Goal: Transaction & Acquisition: Purchase product/service

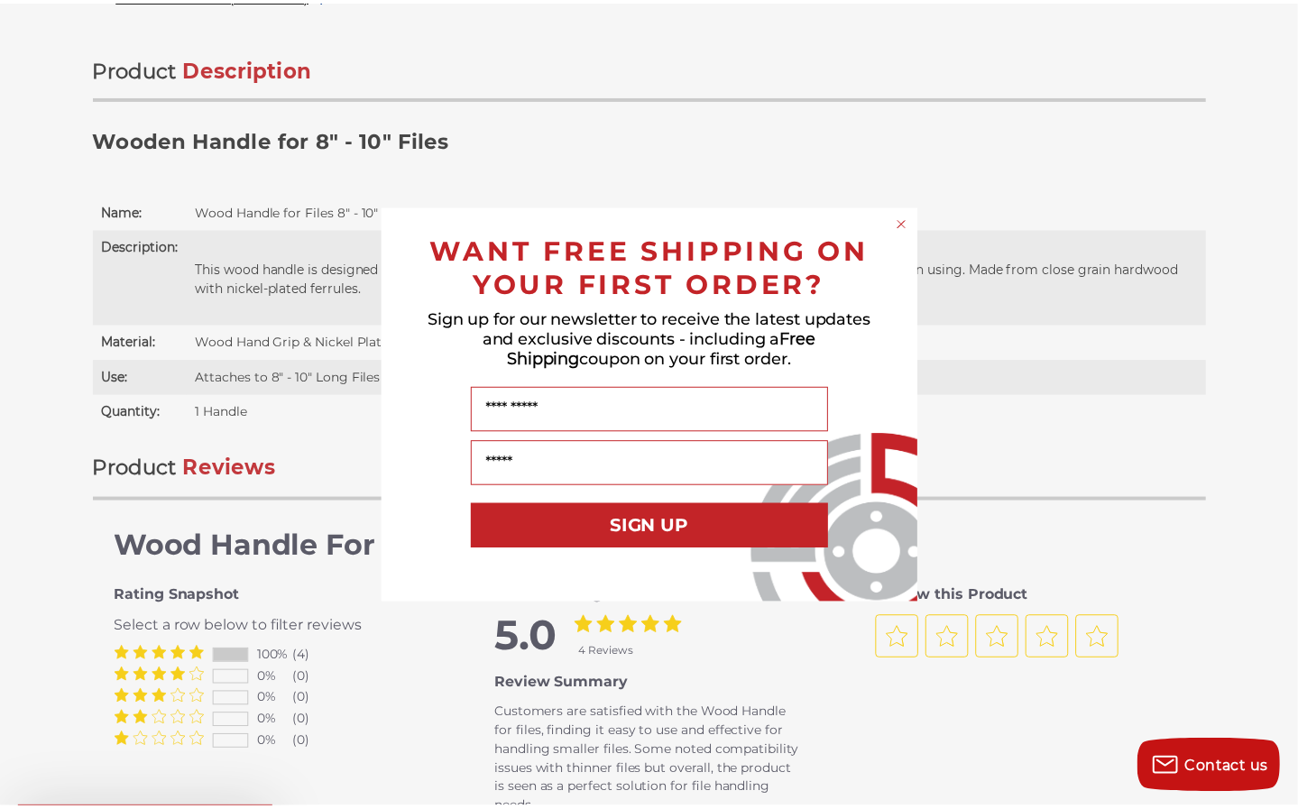
scroll to position [1116, 0]
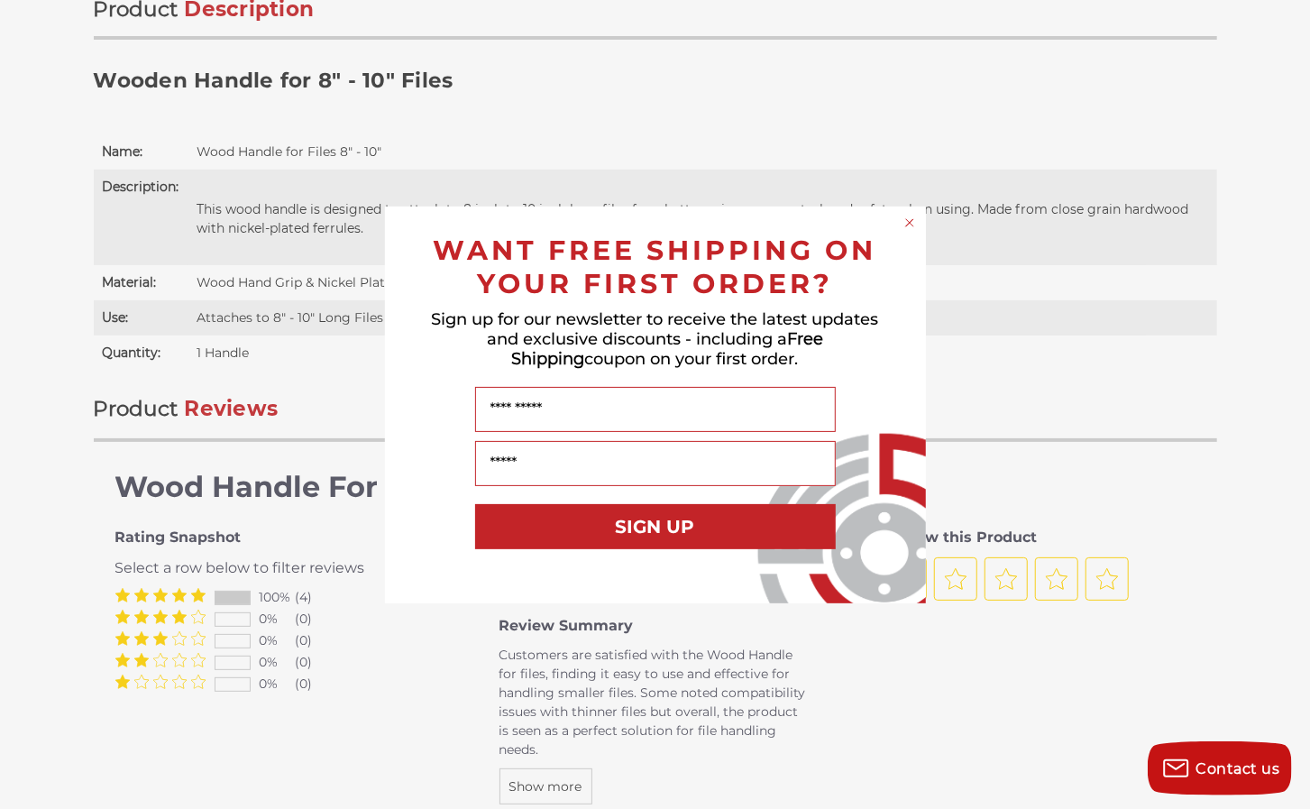
click at [909, 219] on circle "Close dialog" at bounding box center [909, 222] width 17 height 17
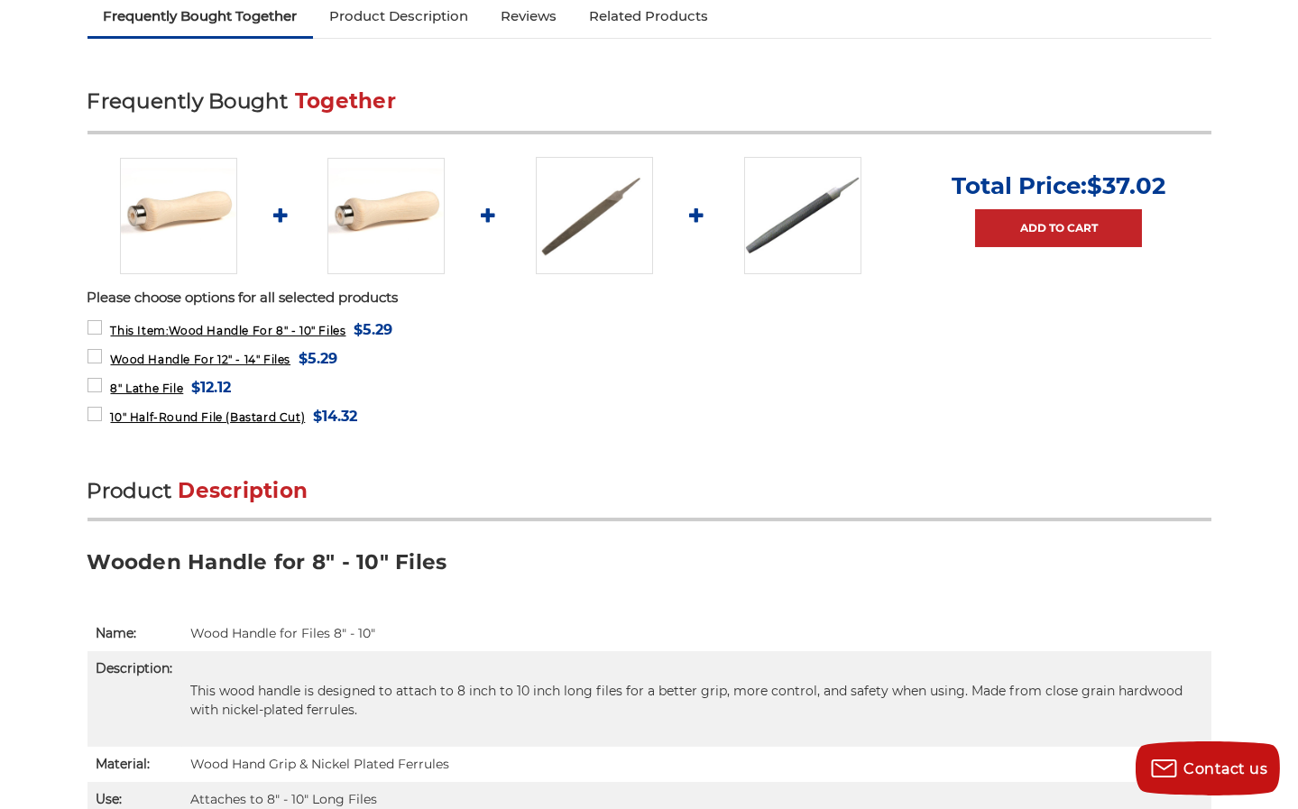
scroll to position [601, 0]
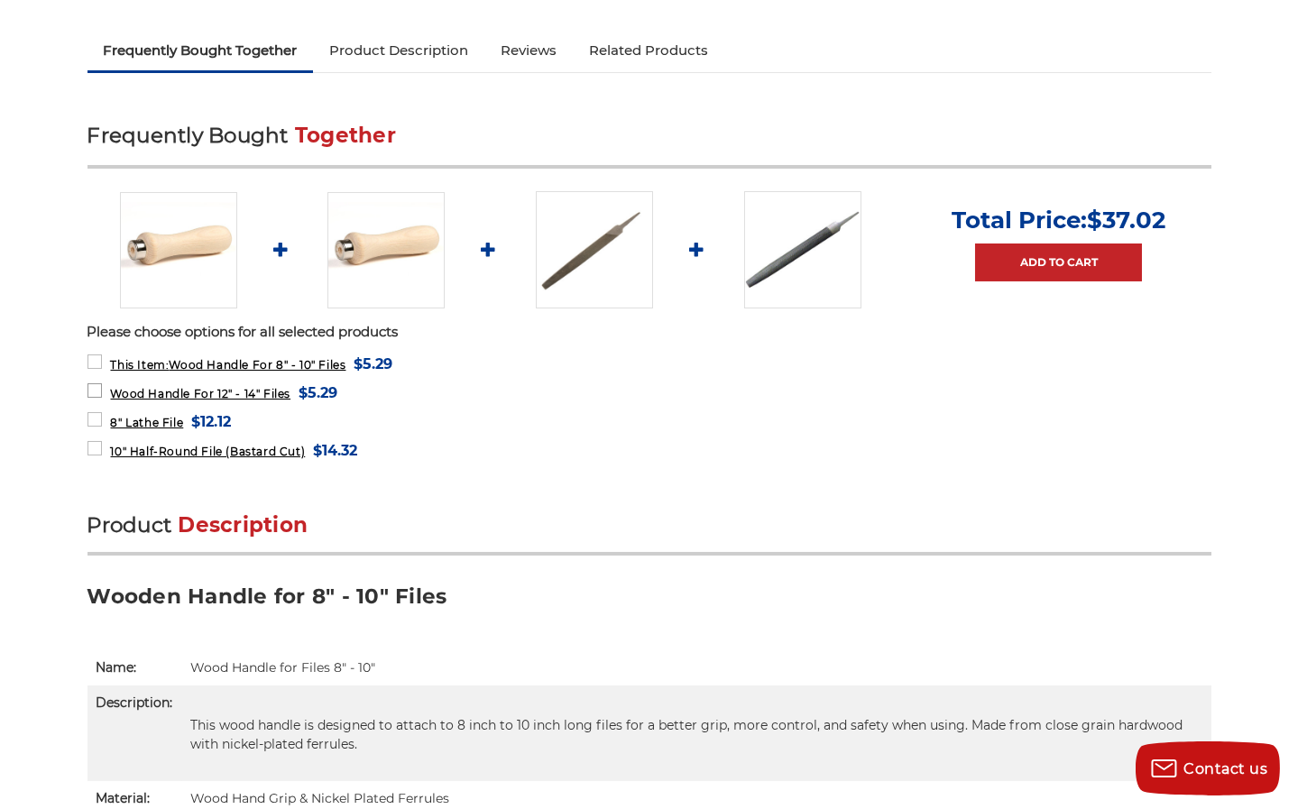
click at [325, 389] on span "$5.29" at bounding box center [317, 393] width 39 height 24
click at [378, 243] on img at bounding box center [385, 250] width 117 height 116
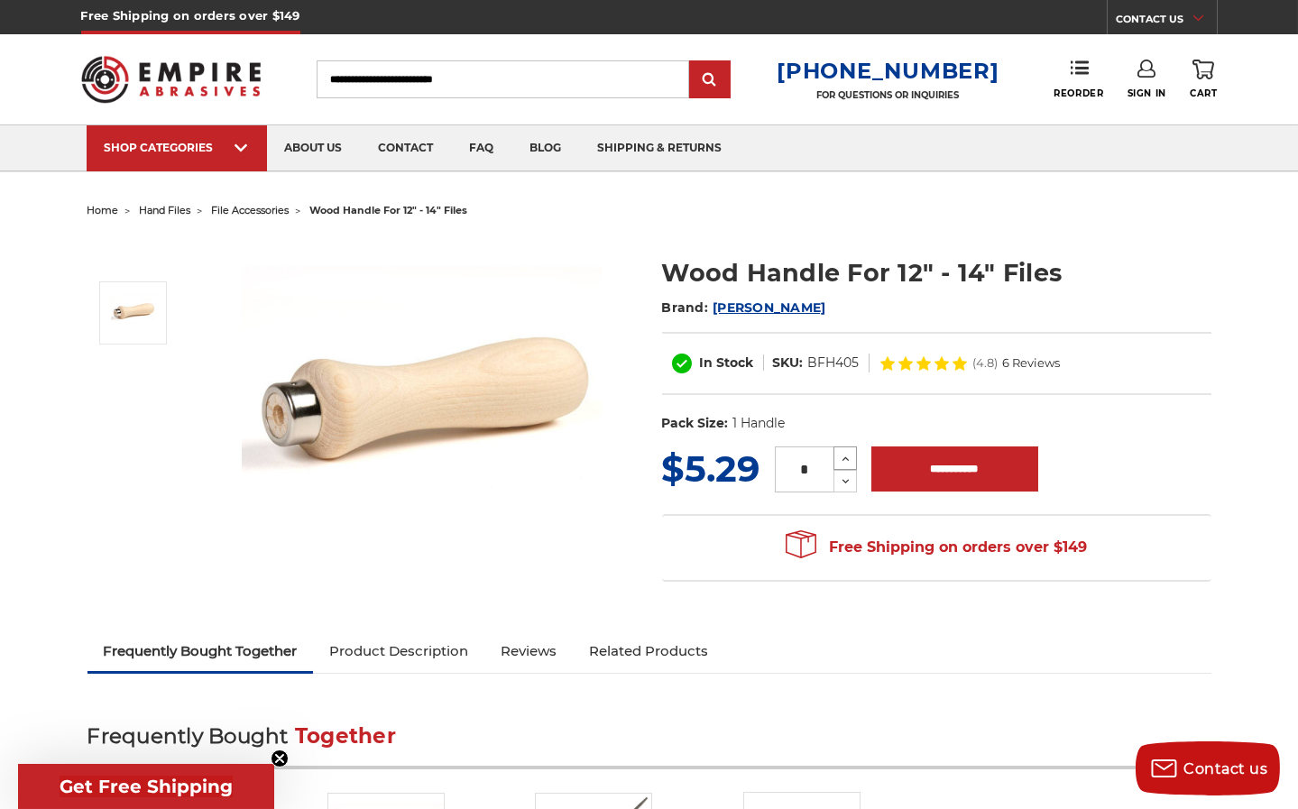
click at [849, 459] on icon at bounding box center [846, 459] width 14 height 16
type input "*"
click at [911, 460] on input "**********" at bounding box center [954, 468] width 167 height 45
type input "**********"
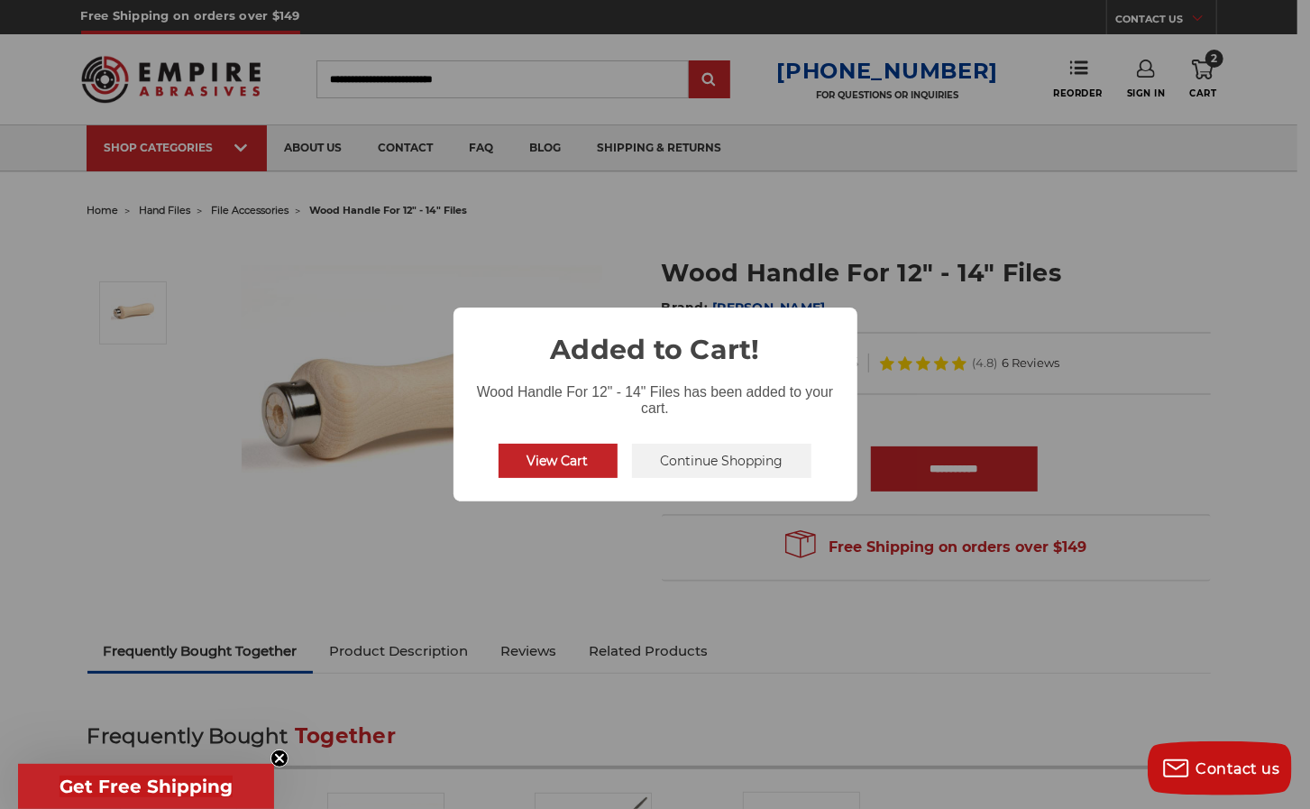
click at [763, 454] on button "Continue Shopping" at bounding box center [722, 461] width 180 height 34
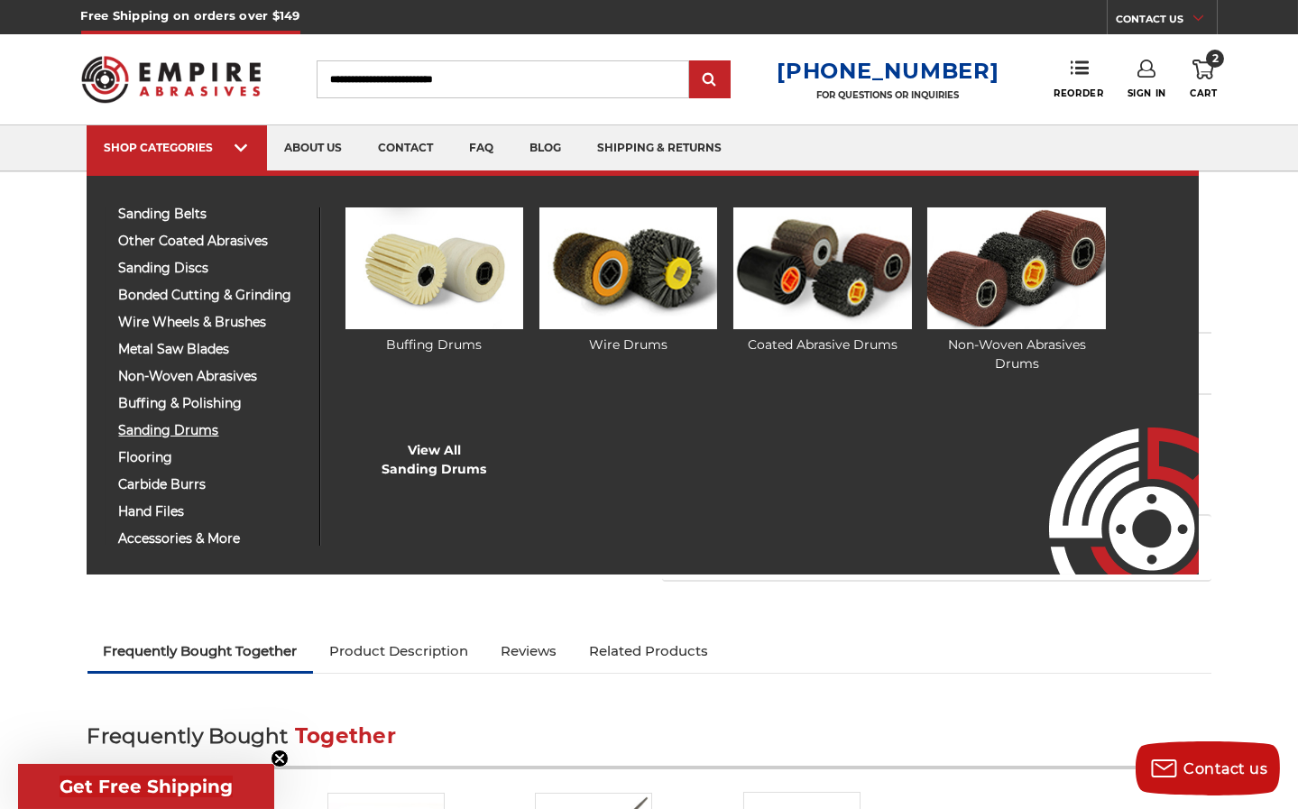
click at [145, 424] on span "sanding drums" at bounding box center [212, 431] width 187 height 14
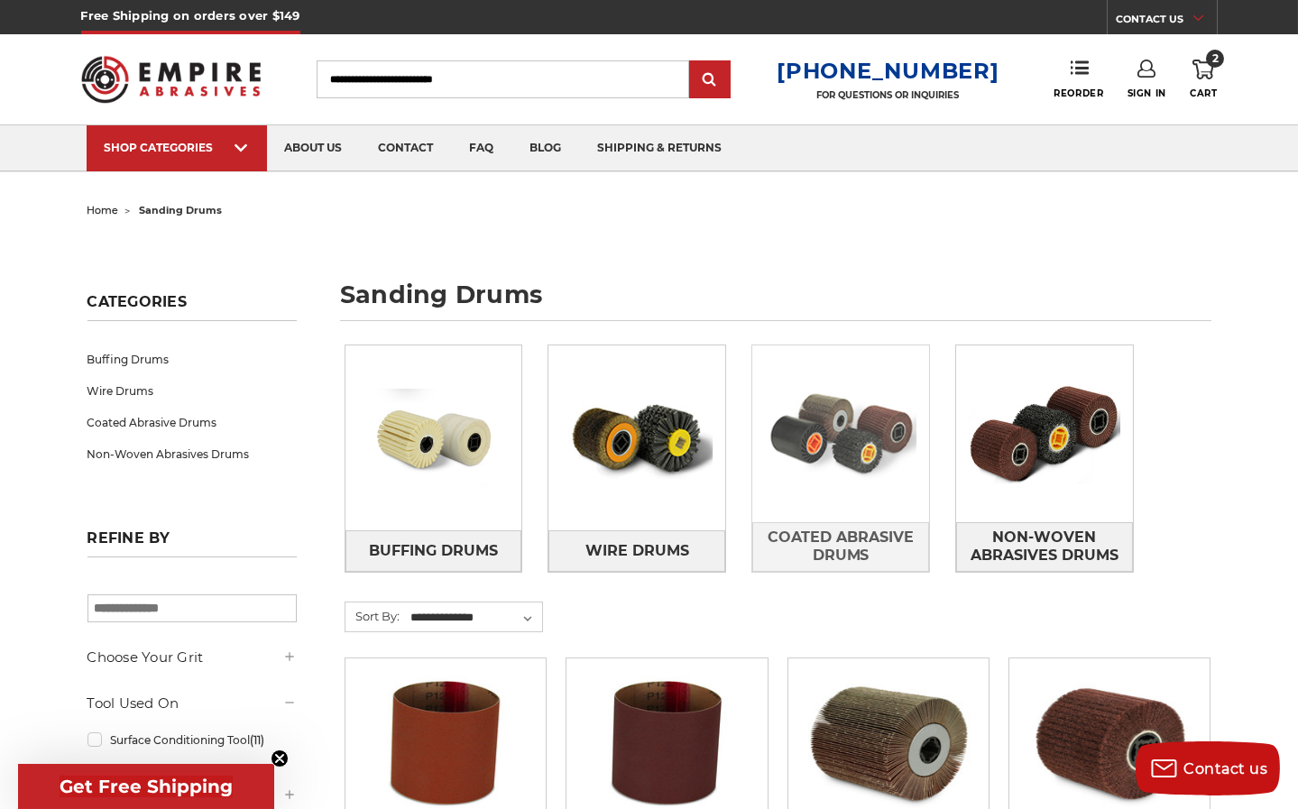
click at [867, 452] on img at bounding box center [840, 434] width 177 height 124
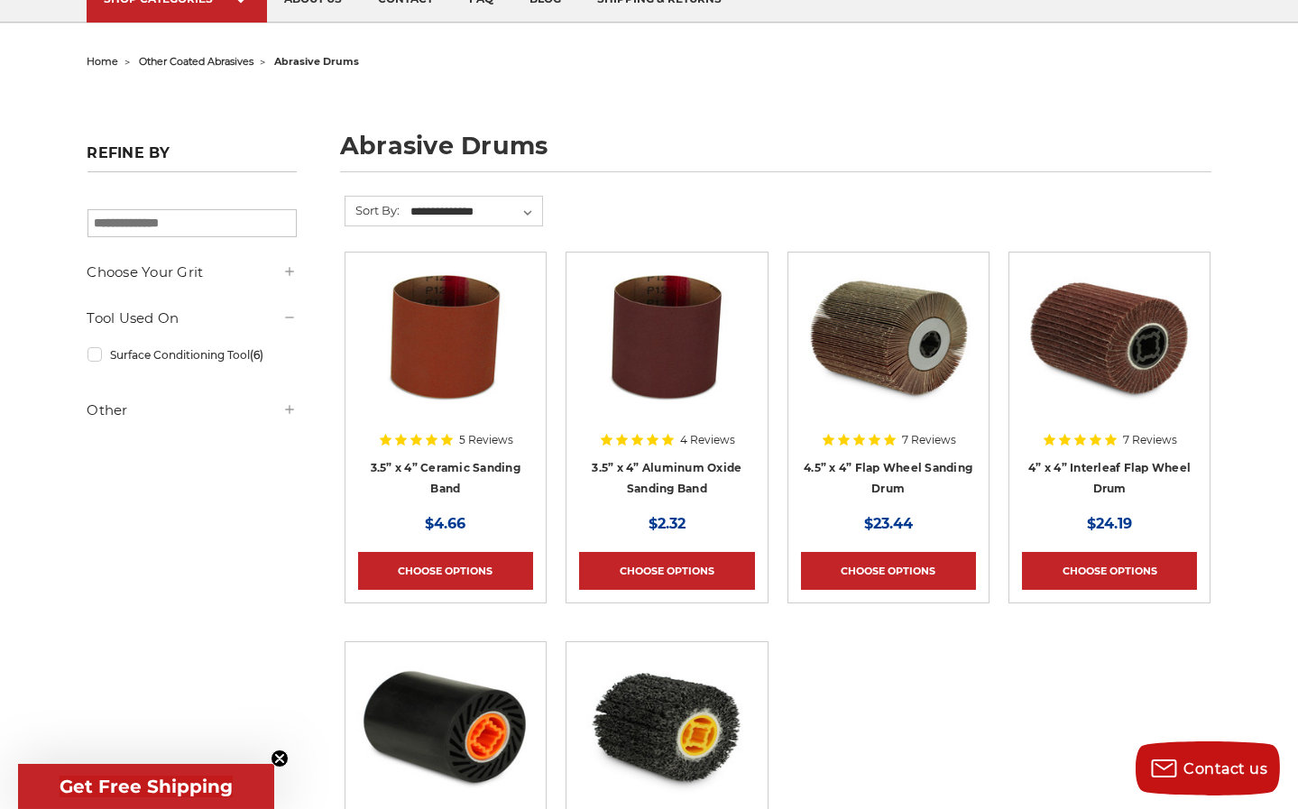
scroll to position [86, 0]
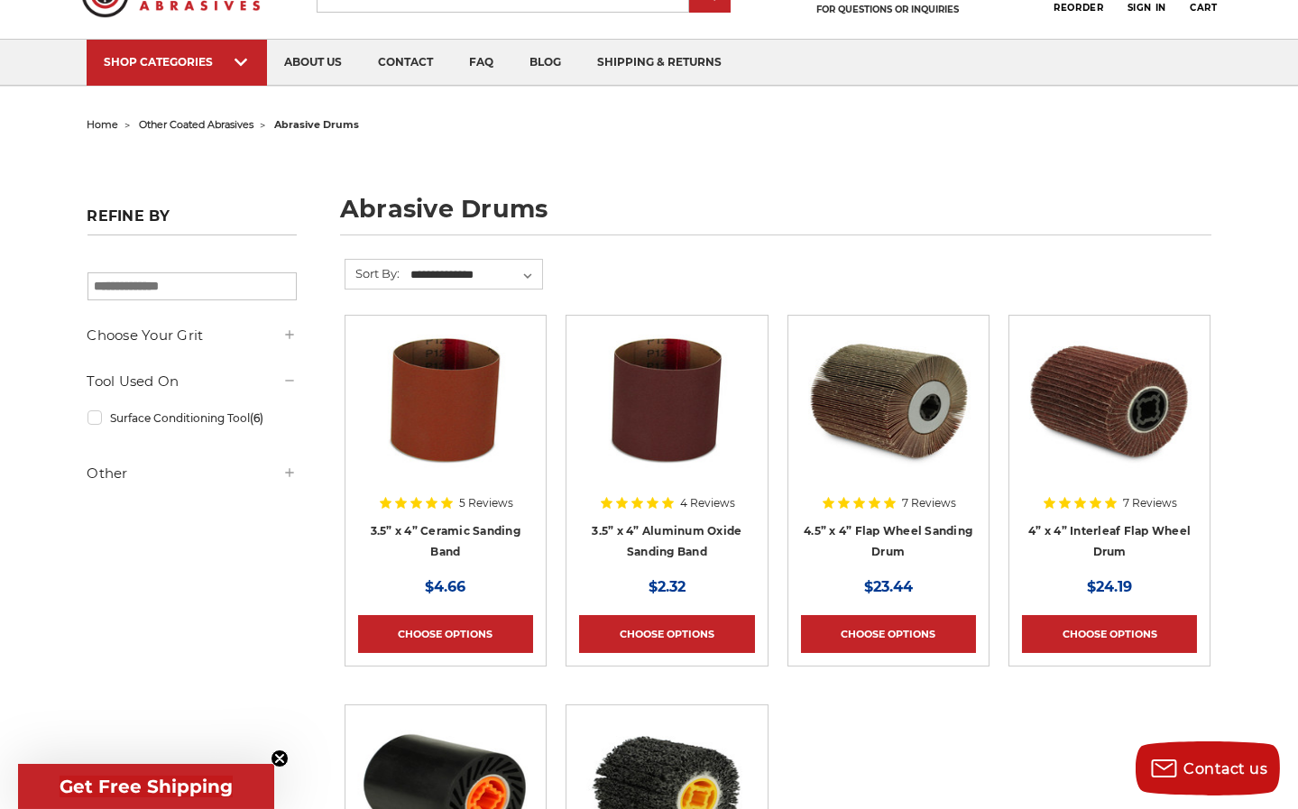
click at [1152, 417] on img at bounding box center [1109, 400] width 175 height 144
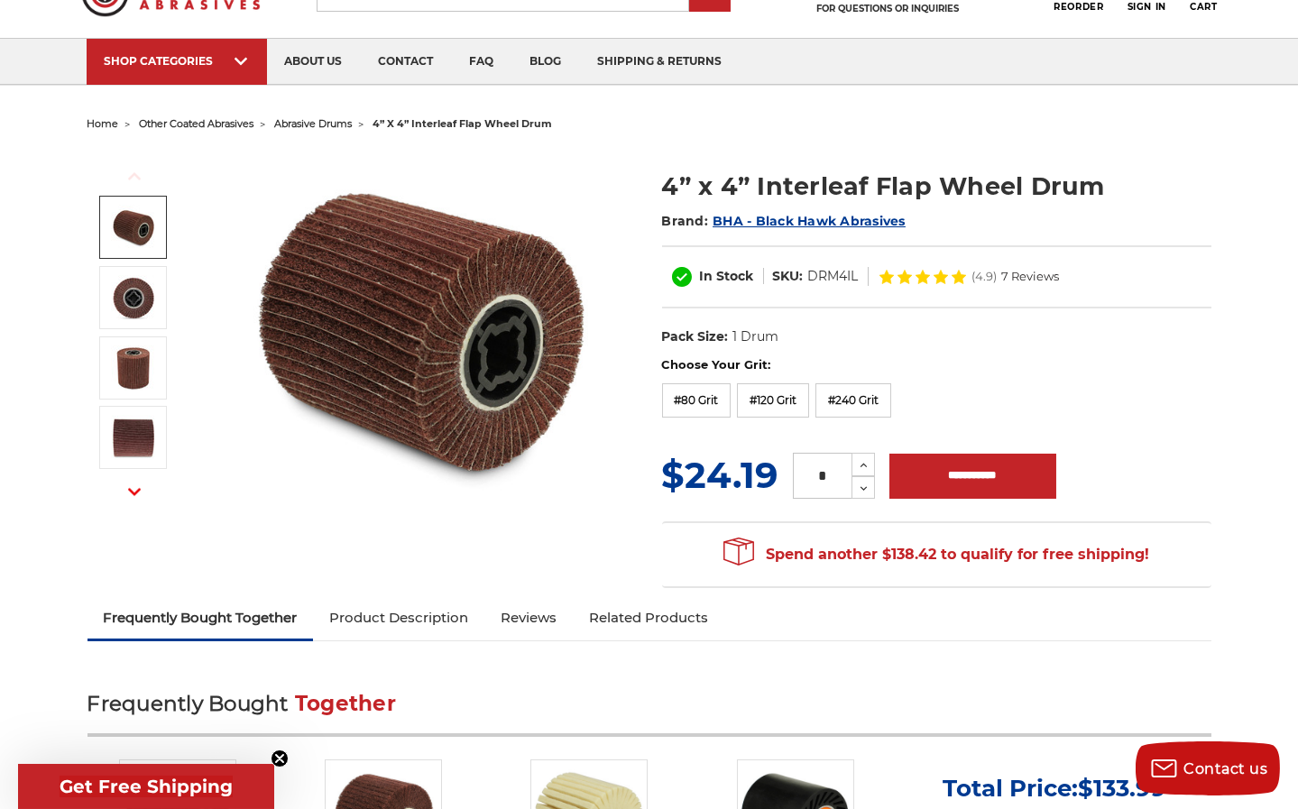
scroll to position [86, 0]
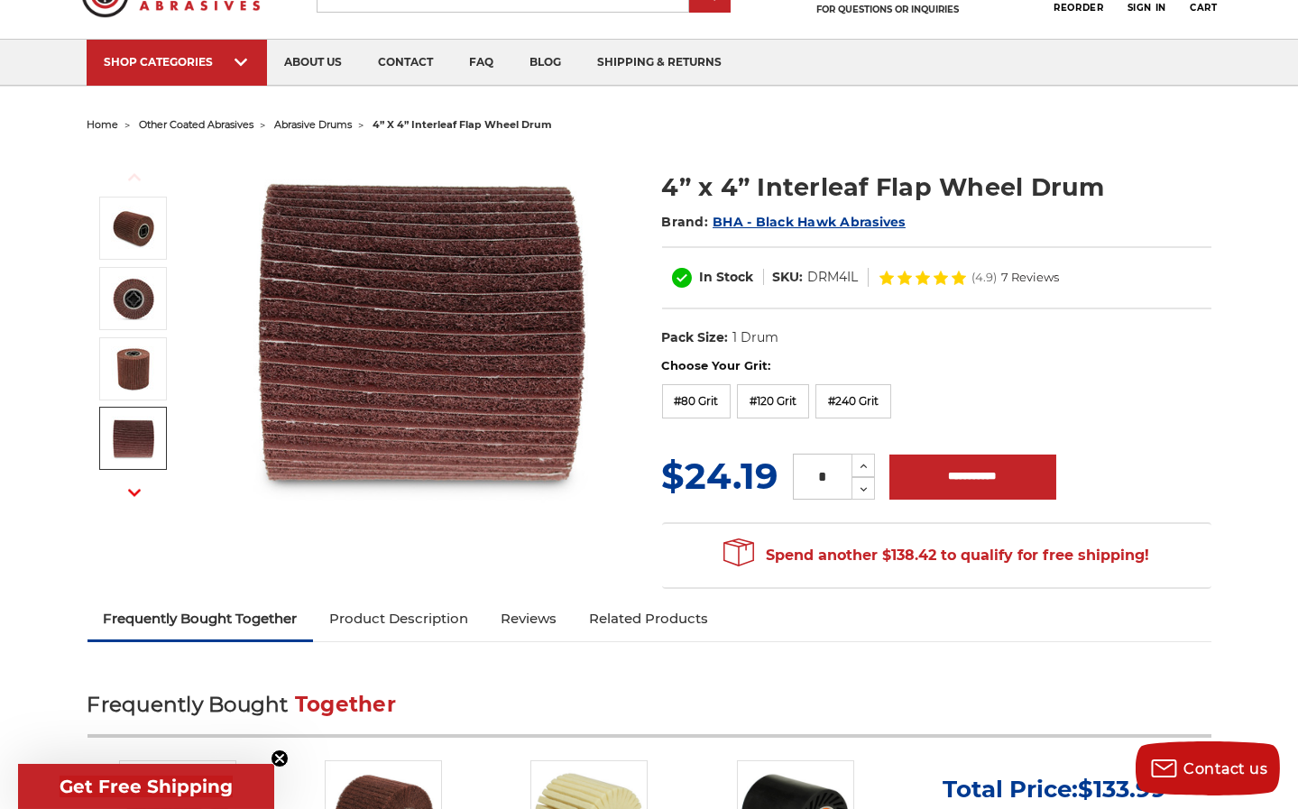
click at [134, 437] on img at bounding box center [133, 438] width 45 height 45
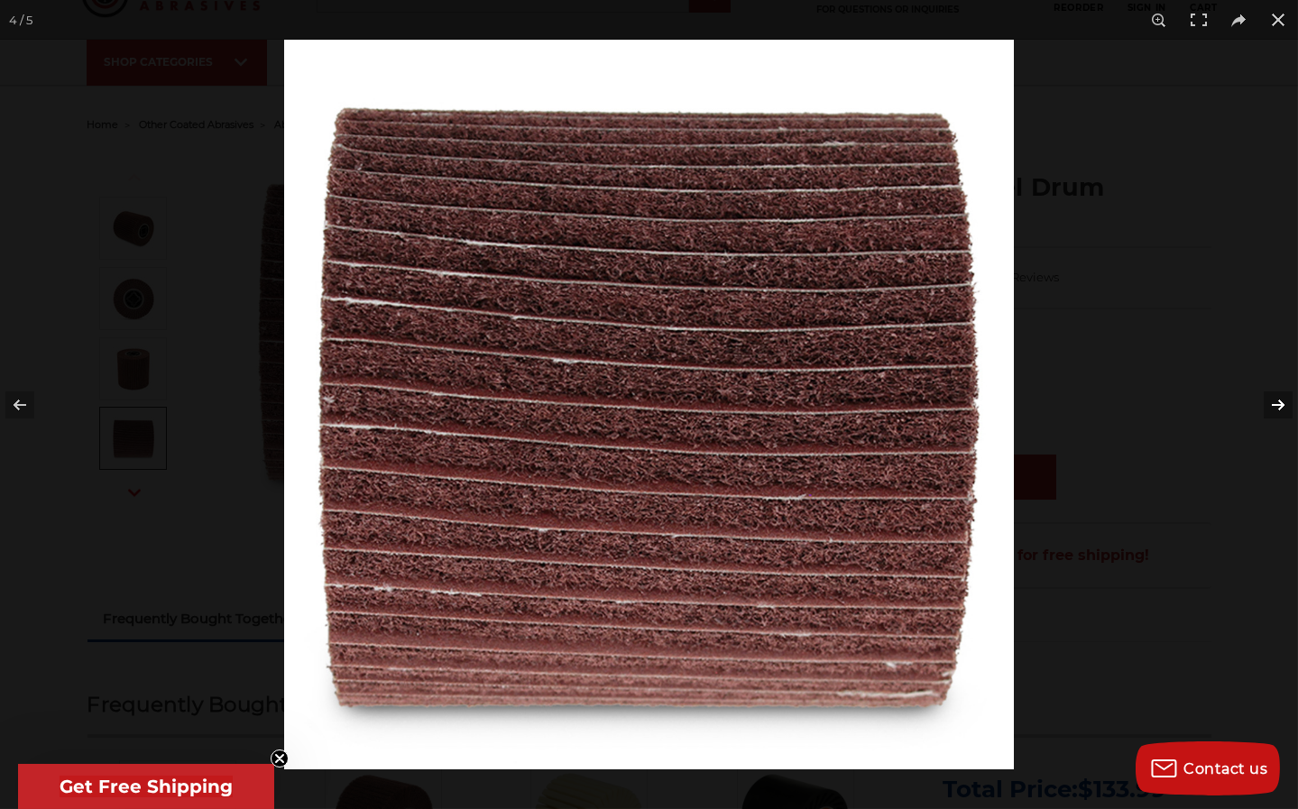
click at [1278, 400] on button at bounding box center [1265, 405] width 63 height 90
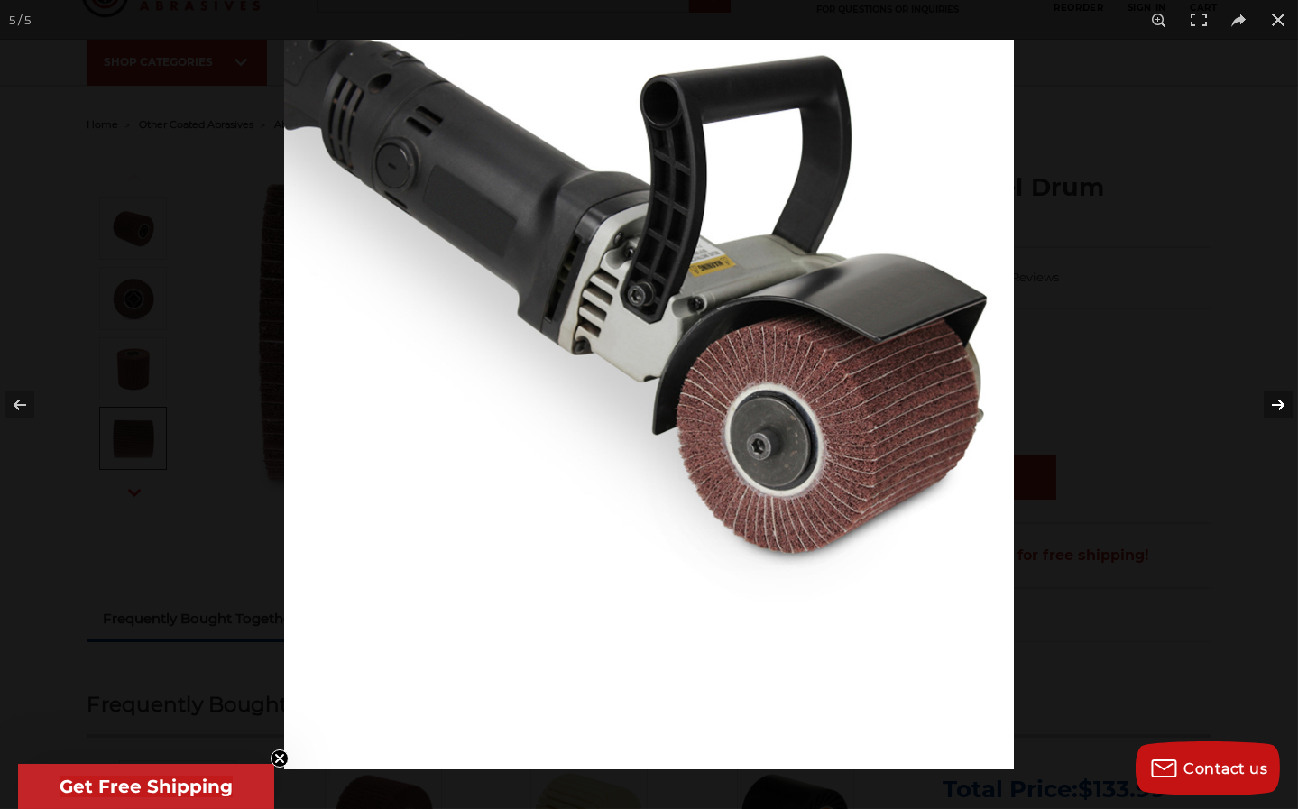
click at [1278, 400] on button at bounding box center [1265, 405] width 63 height 90
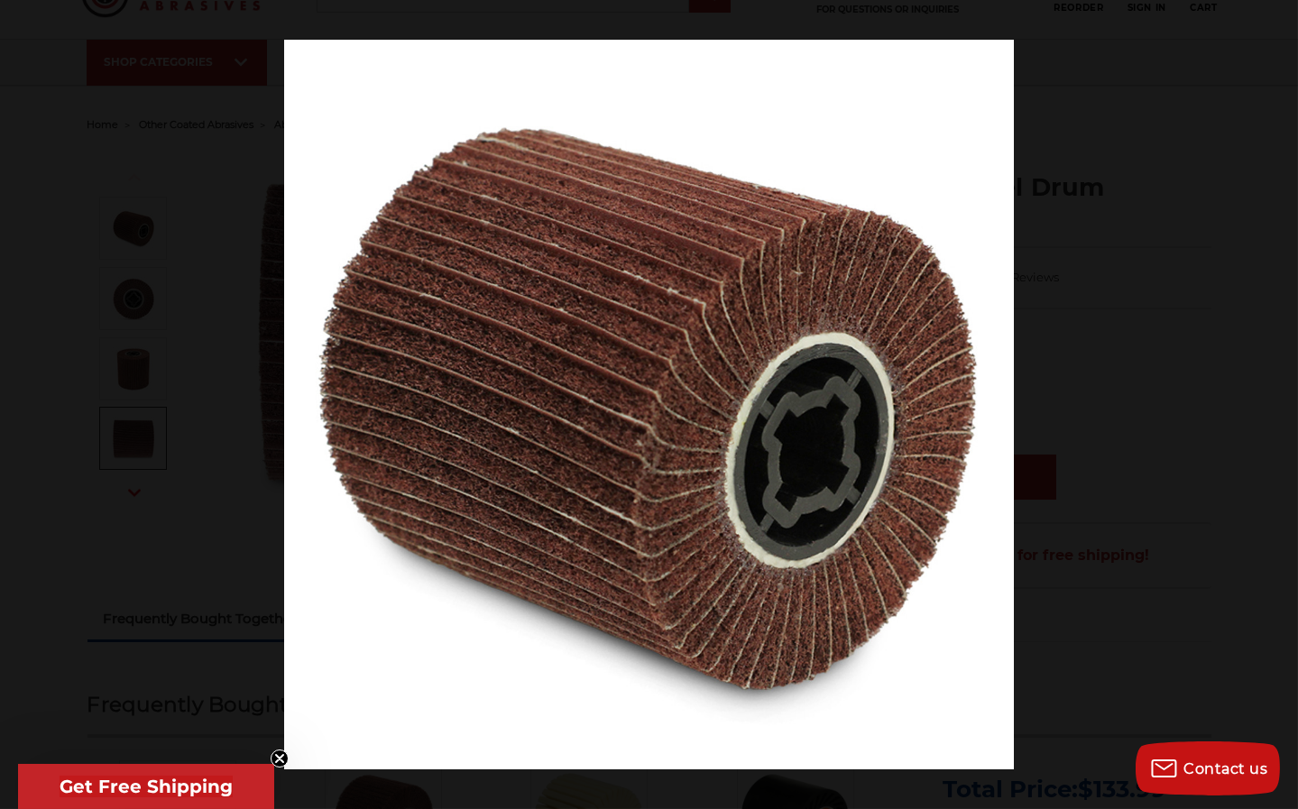
click at [1278, 400] on button at bounding box center [1265, 405] width 63 height 90
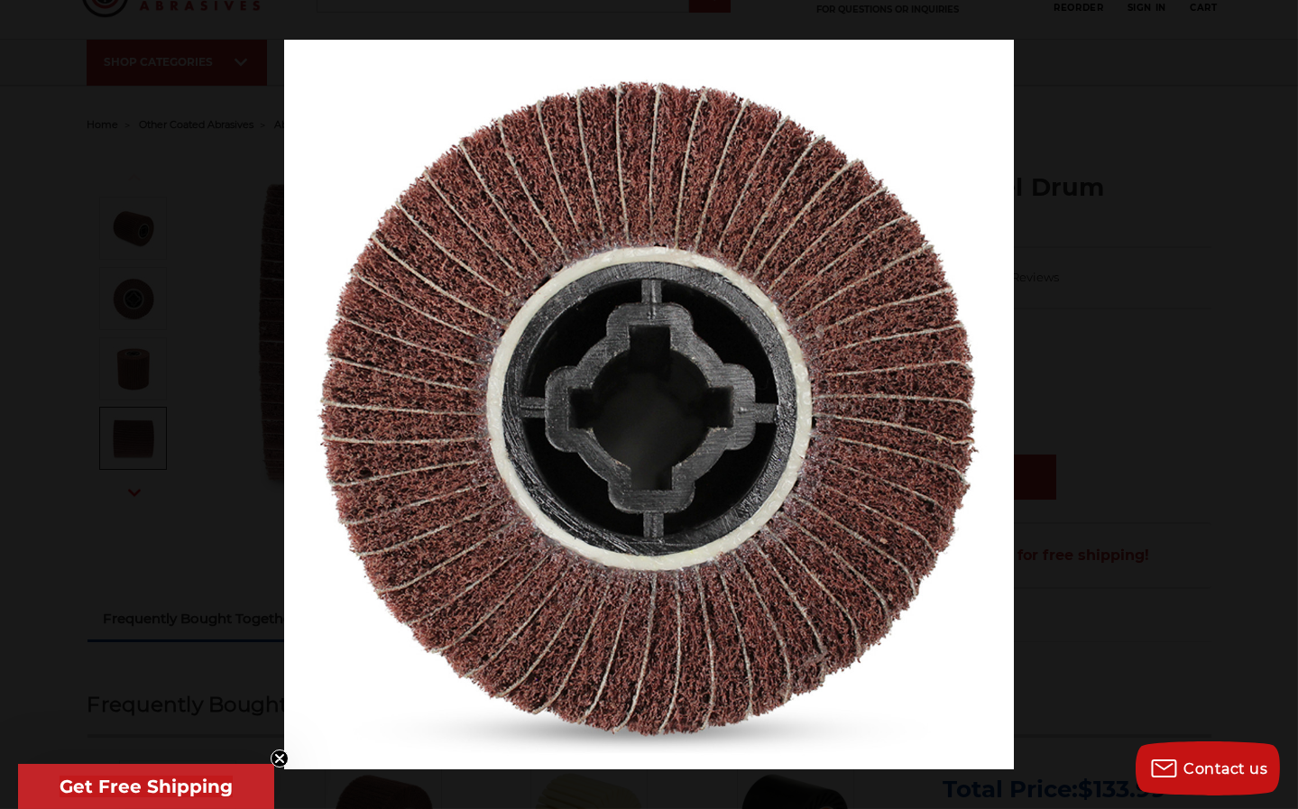
click at [1278, 400] on button at bounding box center [1265, 405] width 63 height 90
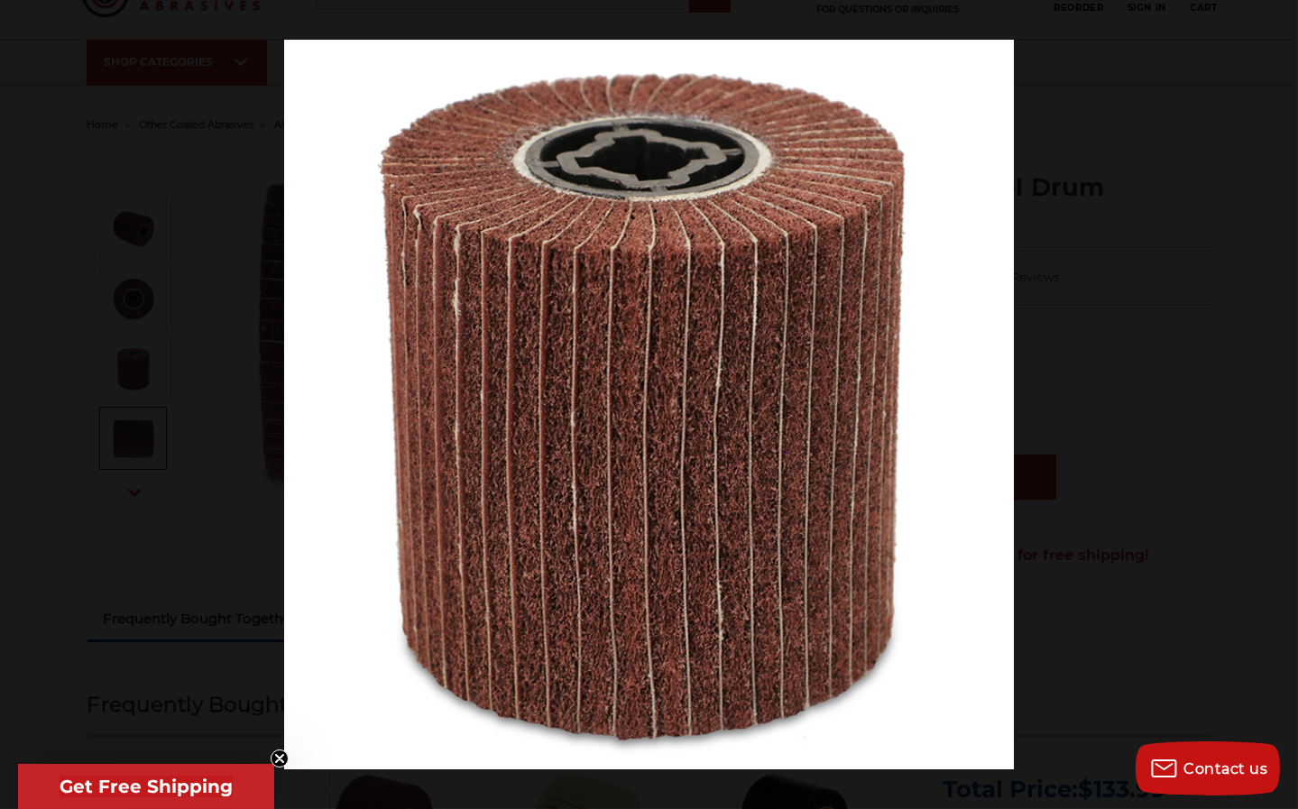
click at [1278, 400] on button at bounding box center [1265, 405] width 63 height 90
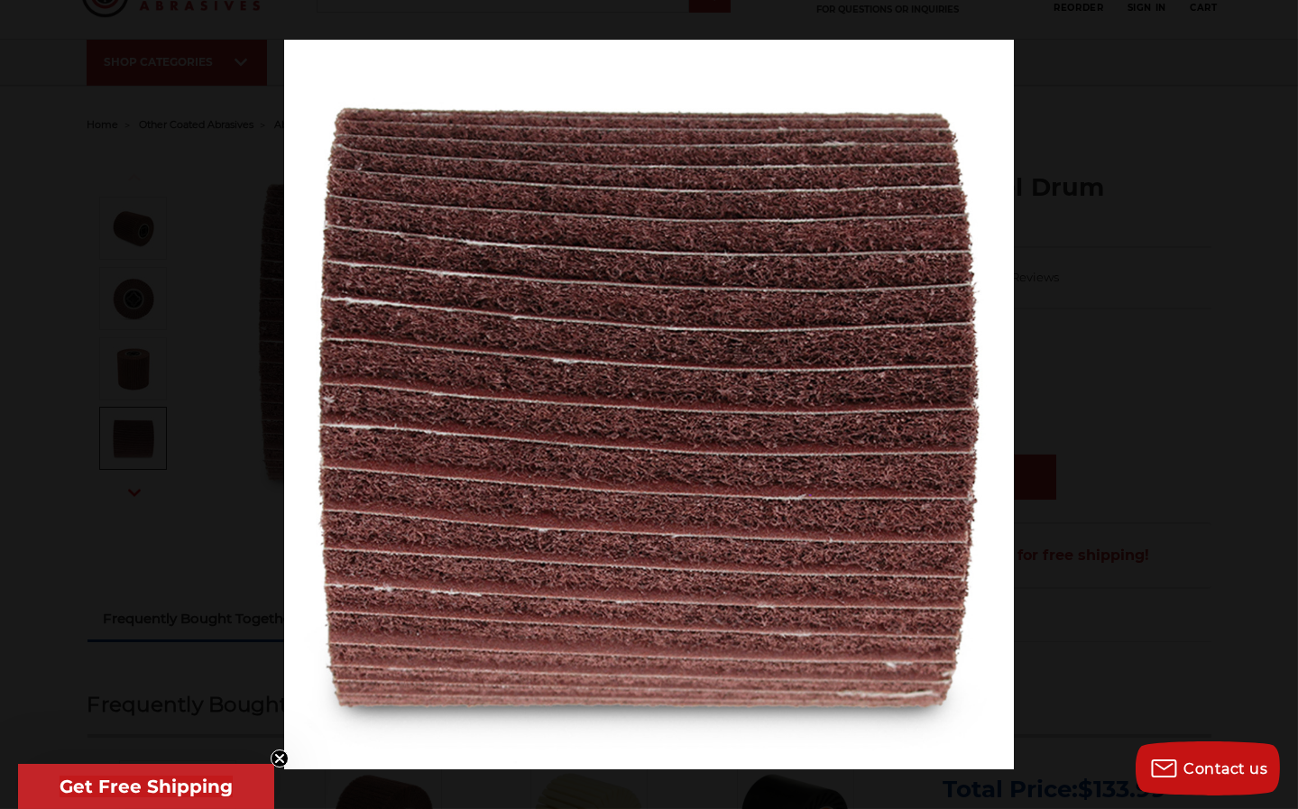
click at [1278, 400] on button at bounding box center [1265, 405] width 63 height 90
